Goal: Find specific page/section: Find specific page/section

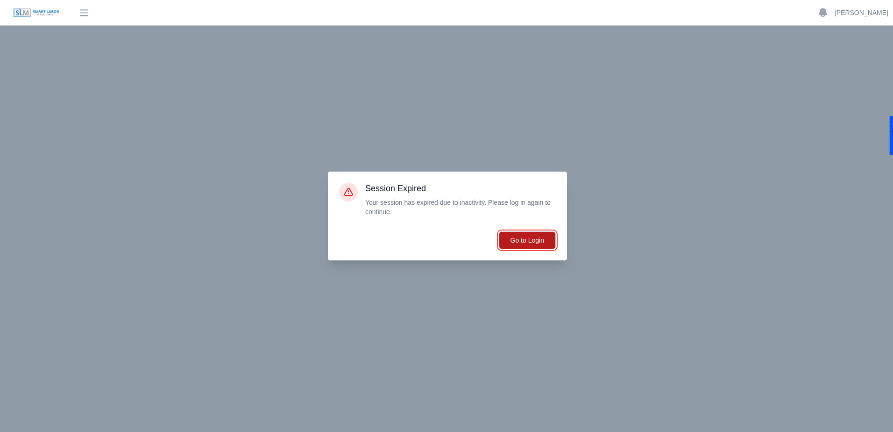
click at [540, 241] on button "Go to Login" at bounding box center [527, 240] width 57 height 18
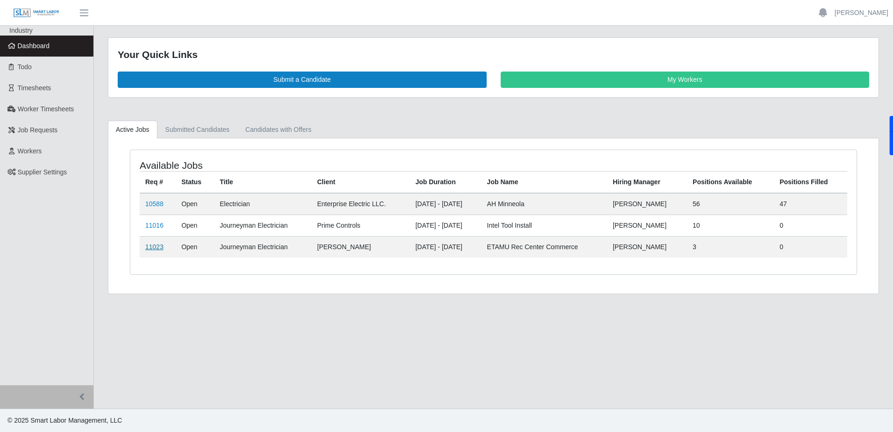
click at [152, 245] on link "11023" at bounding box center [154, 246] width 18 height 7
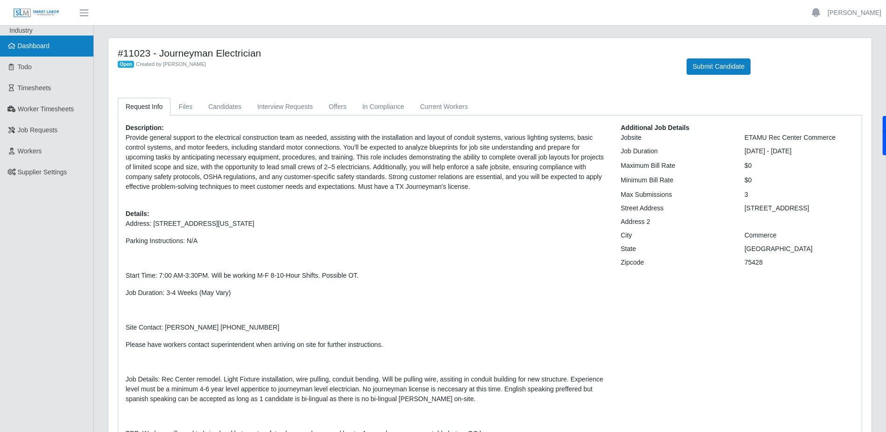
click at [38, 55] on link "Dashboard" at bounding box center [46, 45] width 93 height 21
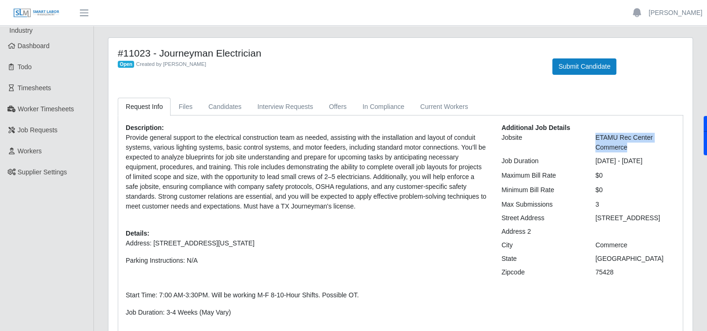
drag, startPoint x: 630, startPoint y: 146, endPoint x: 589, endPoint y: 135, distance: 42.6
click at [589, 135] on div "ETAMU Rec Center Commerce" at bounding box center [635, 143] width 94 height 20
click at [630, 147] on div "ETAMU Rec Center Commerce" at bounding box center [635, 143] width 94 height 20
click at [633, 150] on div "ETAMU Rec Center Commerce" at bounding box center [635, 143] width 94 height 20
drag, startPoint x: 628, startPoint y: 148, endPoint x: 594, endPoint y: 138, distance: 35.6
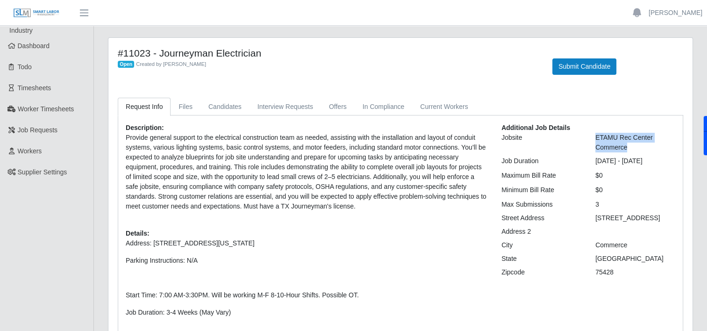
click at [594, 138] on div "ETAMU Rec Center Commerce" at bounding box center [635, 143] width 94 height 20
drag, startPoint x: 594, startPoint y: 138, endPoint x: 603, endPoint y: 138, distance: 9.3
copy div "ETAMU Rec Center Commerce"
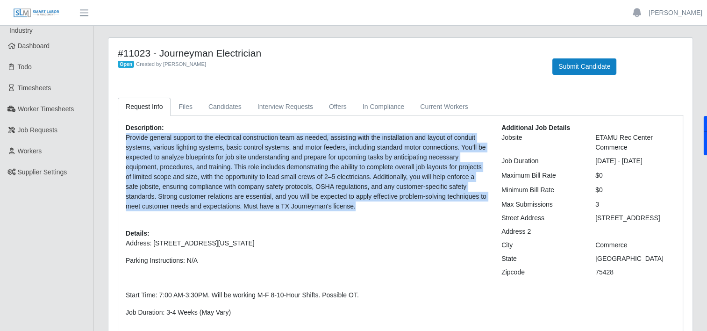
drag, startPoint x: 354, startPoint y: 205, endPoint x: 117, endPoint y: 138, distance: 246.1
click at [117, 138] on div "Request Info Files Candidates Interview Requests Offers In Compliance Current W…" at bounding box center [400, 318] width 579 height 440
copy p "Provide general support to the electrical construction team as needed, assistin…"
